Goal: Find specific page/section: Find specific page/section

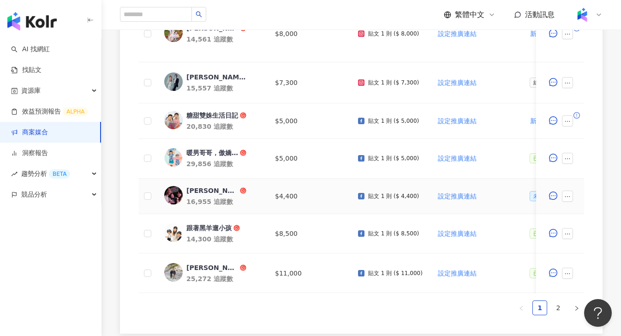
scroll to position [534, 0]
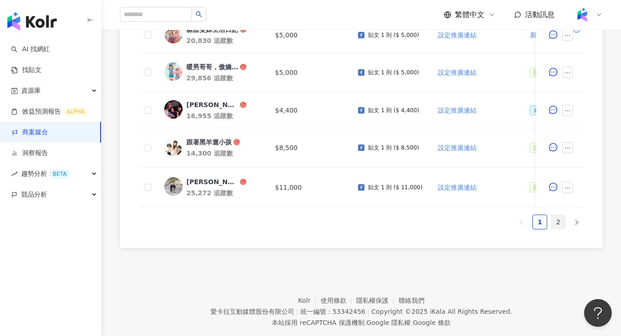
click at [559, 229] on link "2" at bounding box center [558, 222] width 14 height 14
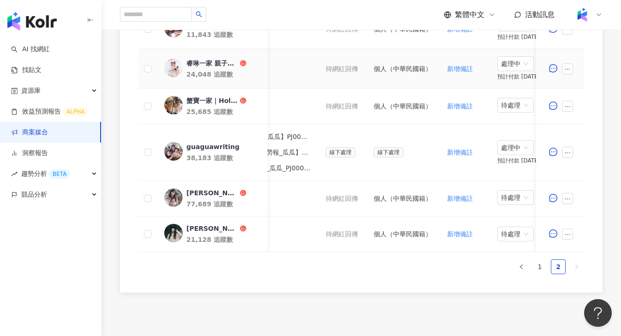
scroll to position [554, 0]
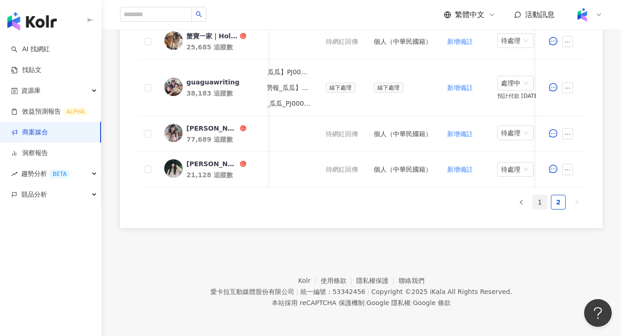
click at [540, 205] on link "1" at bounding box center [540, 202] width 14 height 14
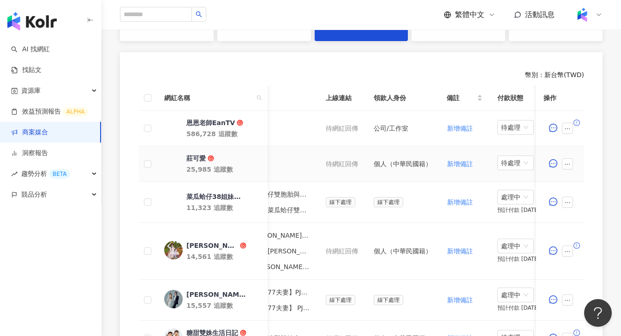
scroll to position [232, 0]
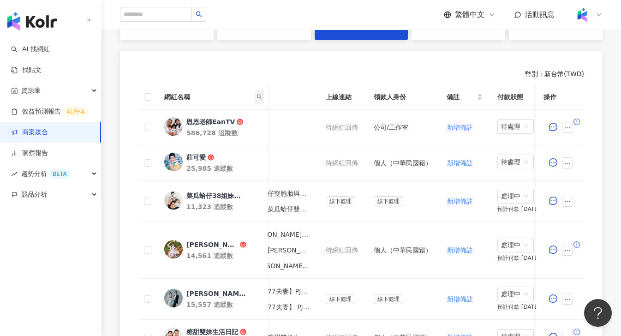
click at [258, 97] on icon "search" at bounding box center [259, 96] width 5 height 5
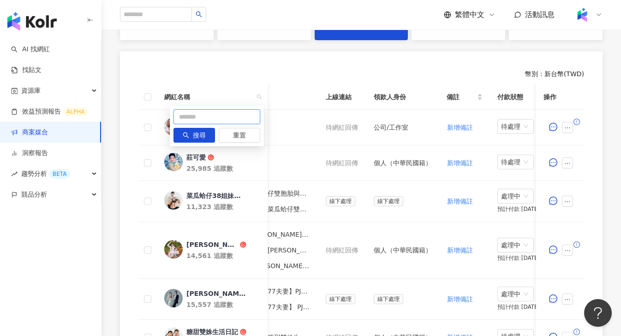
click at [226, 117] on input "text" at bounding box center [216, 116] width 87 height 15
paste input "****"
type input "****"
click at [196, 133] on span "搜尋" at bounding box center [199, 135] width 13 height 15
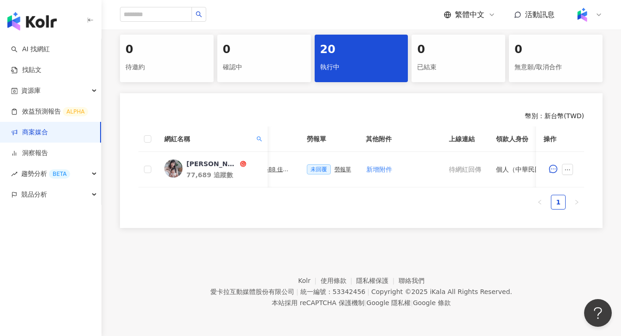
scroll to position [0, 312]
click at [343, 166] on div "勞報單" at bounding box center [342, 169] width 17 height 6
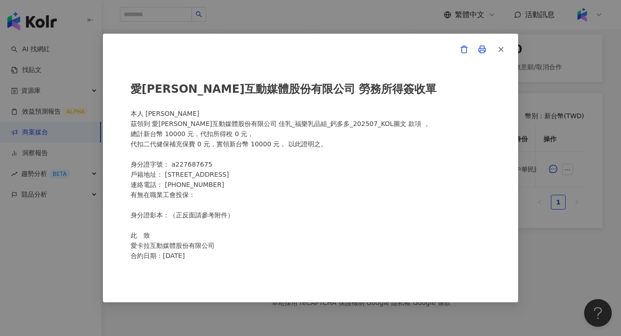
scroll to position [195, 0]
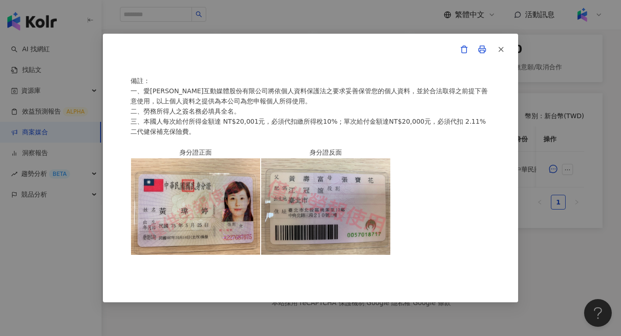
click at [531, 246] on div "愛[PERSON_NAME]互動媒體股份有限公司 勞務所得簽收單 本人 [PERSON_NAME]領到 愛[PERSON_NAME]互動媒體股份有限公司 佳乳…" at bounding box center [310, 168] width 621 height 336
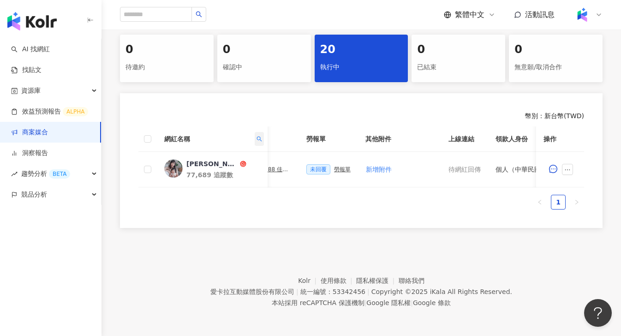
click at [259, 136] on icon "search" at bounding box center [259, 139] width 6 height 6
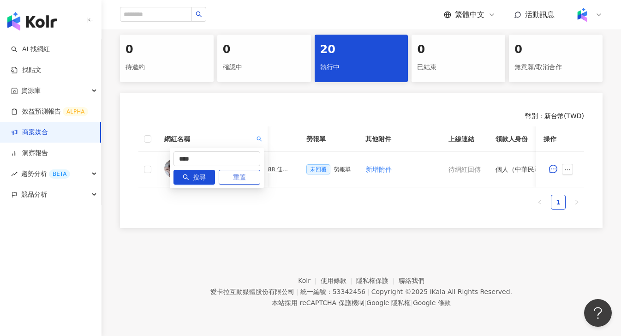
click at [250, 170] on button "重置" at bounding box center [240, 177] width 42 height 15
click at [196, 170] on span "搜尋" at bounding box center [199, 177] width 13 height 15
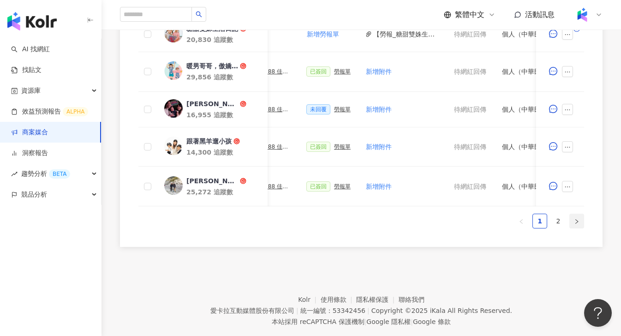
scroll to position [543, 0]
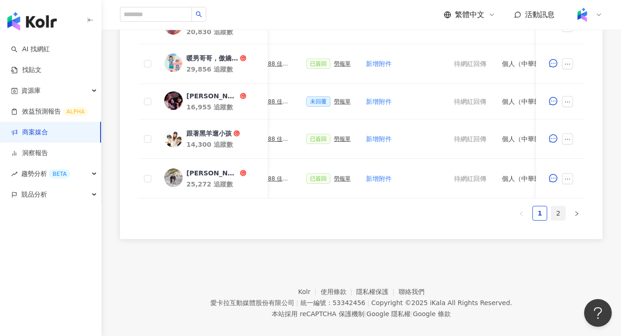
click at [561, 220] on link "2" at bounding box center [558, 213] width 14 height 14
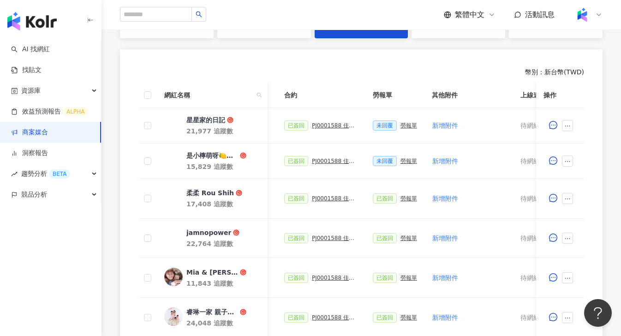
scroll to position [41, 0]
